Goal: Task Accomplishment & Management: Manage account settings

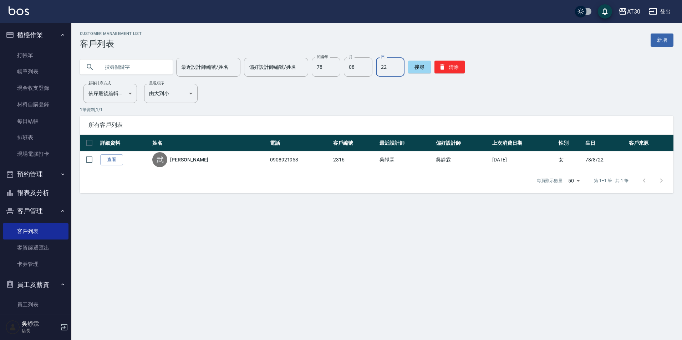
scroll to position [113, 0]
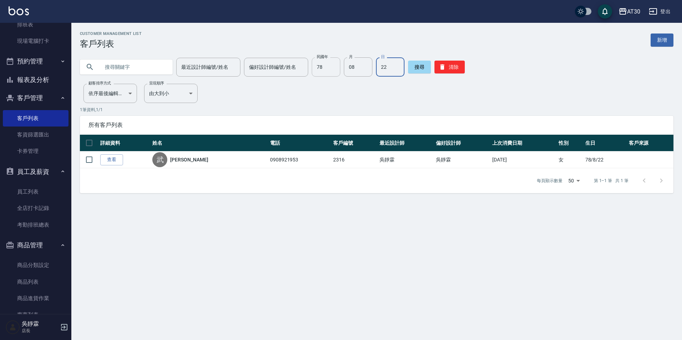
click at [328, 67] on input "78" at bounding box center [326, 66] width 29 height 19
type input "86"
type input "03"
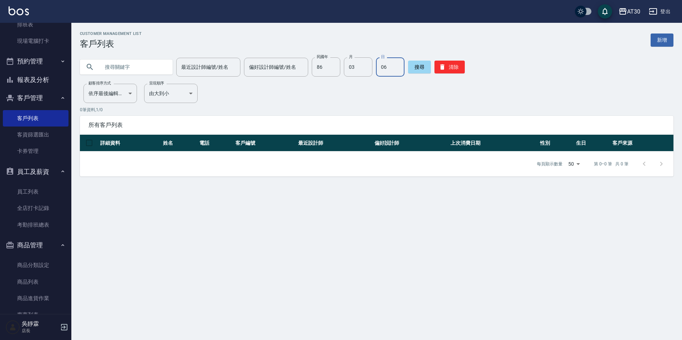
click at [386, 70] on input "06" at bounding box center [390, 66] width 29 height 19
type input "08"
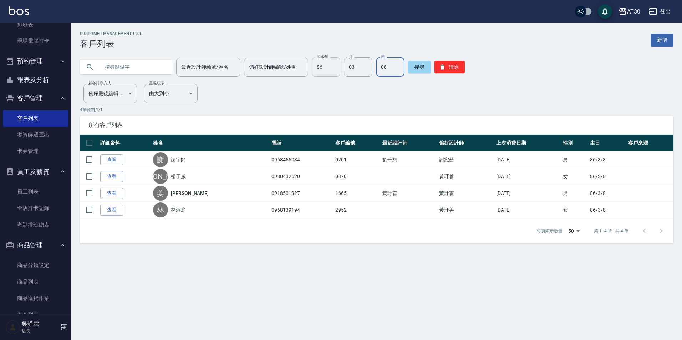
click at [316, 71] on input "86" at bounding box center [326, 66] width 29 height 19
type input "92"
type input "08"
type input "18"
